Goal: Check status

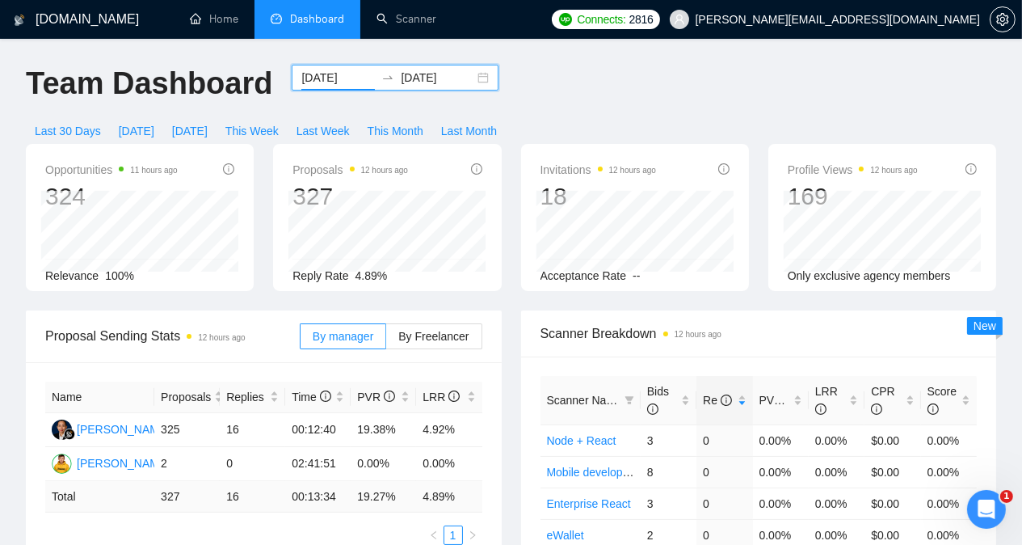
click at [332, 73] on input "[DATE]" at bounding box center [338, 78] width 74 height 18
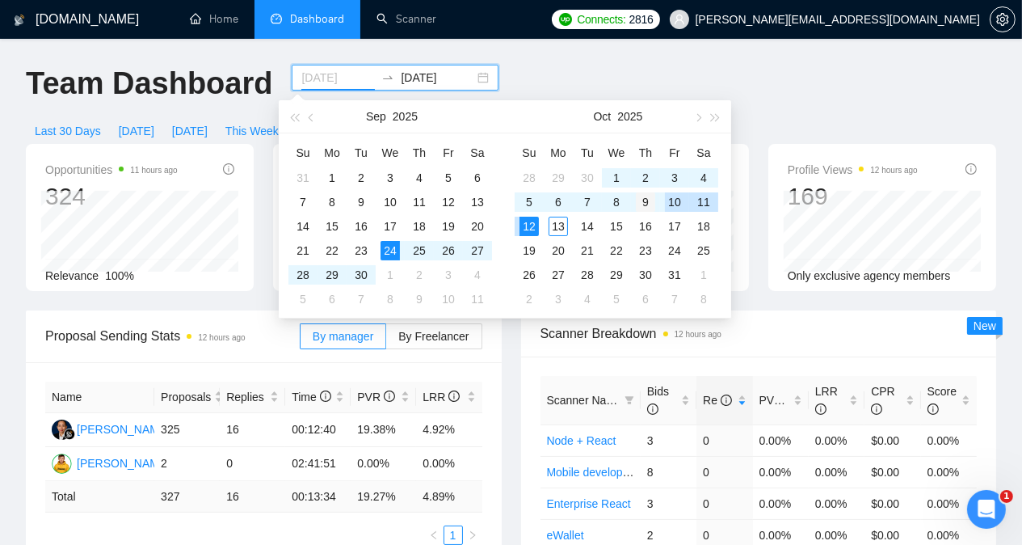
type input "[DATE]"
click at [648, 201] on div "9" at bounding box center [645, 201] width 19 height 19
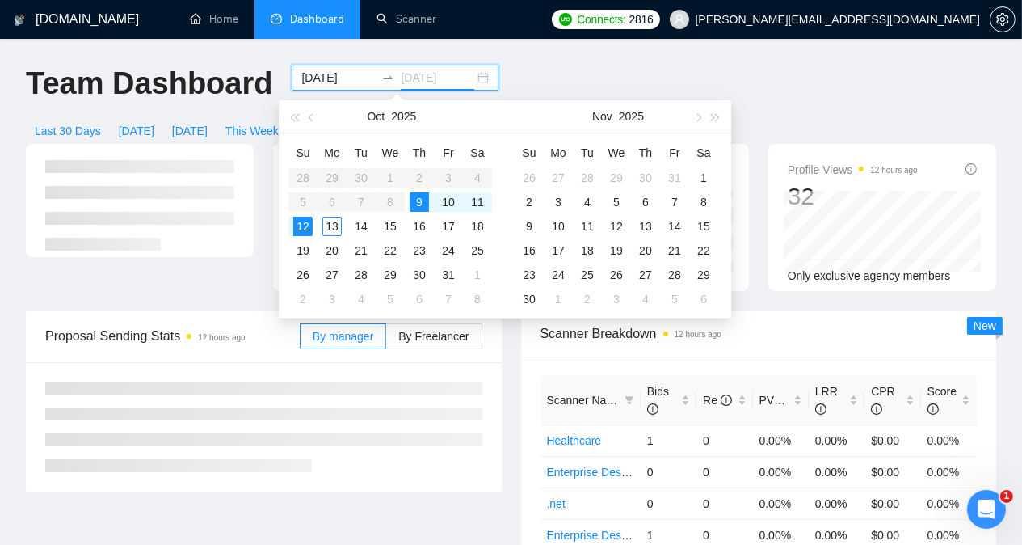
type input "[DATE]"
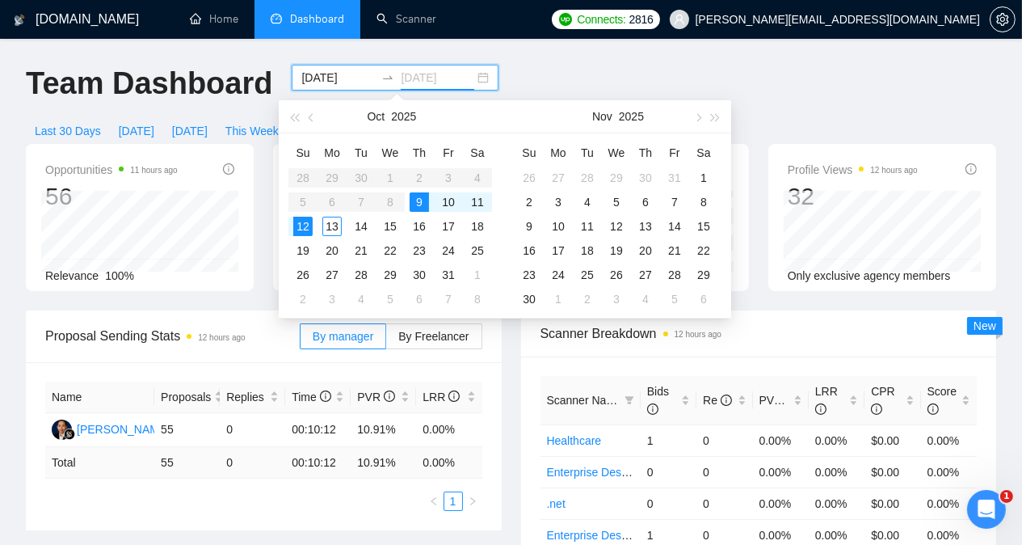
click at [423, 203] on div "9" at bounding box center [419, 201] width 19 height 19
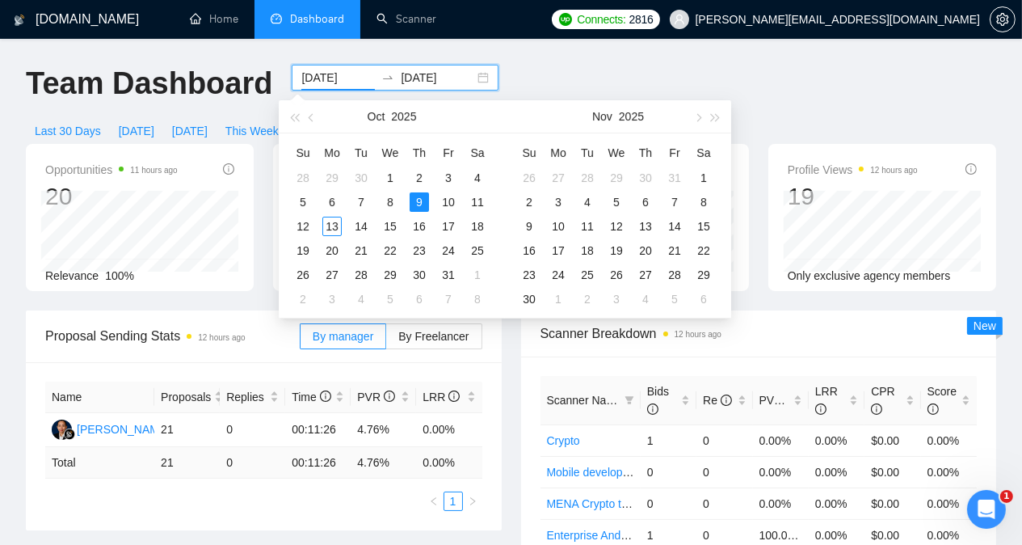
click at [336, 73] on input "[DATE]" at bounding box center [338, 78] width 74 height 18
type input "[DATE]"
click at [447, 206] on div "10" at bounding box center [448, 201] width 19 height 19
type input "[DATE]"
click at [309, 221] on div "12" at bounding box center [302, 226] width 19 height 19
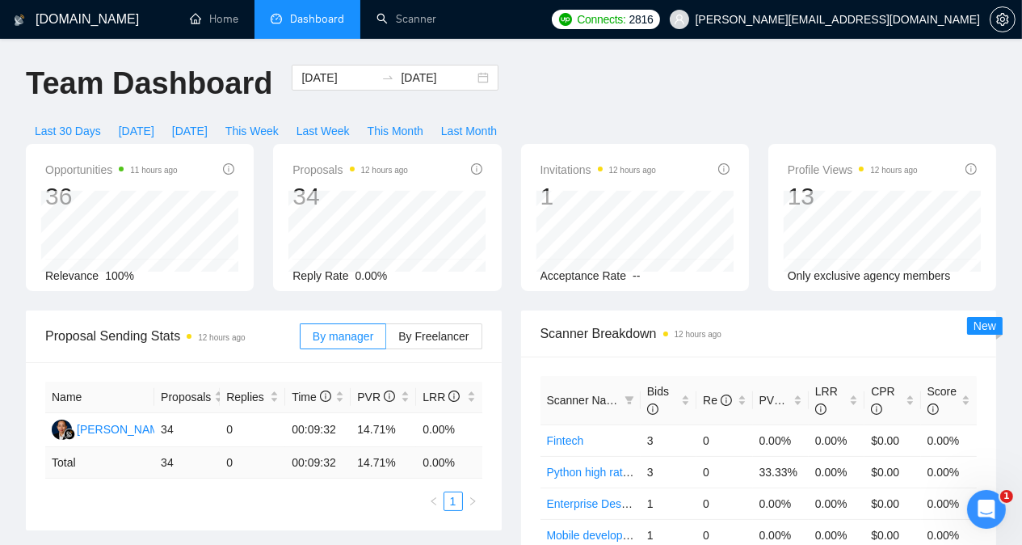
click at [263, 276] on div "Opportunities 11 hours ago 36 Relevance 100% Proposals 12 hours ago 34 Reply Ra…" at bounding box center [511, 227] width 990 height 166
